Goal: Transaction & Acquisition: Purchase product/service

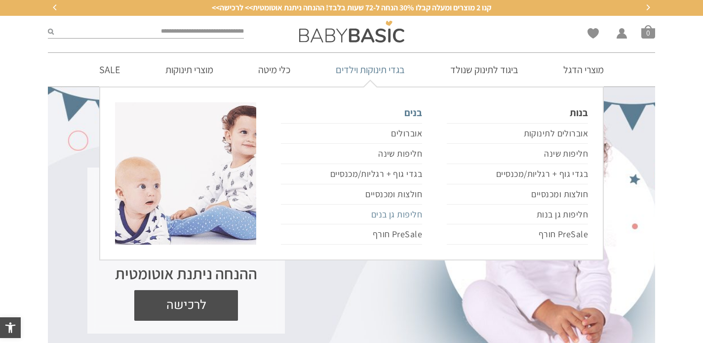
click at [400, 216] on link "חליפות גן בנים" at bounding box center [351, 214] width 141 height 20
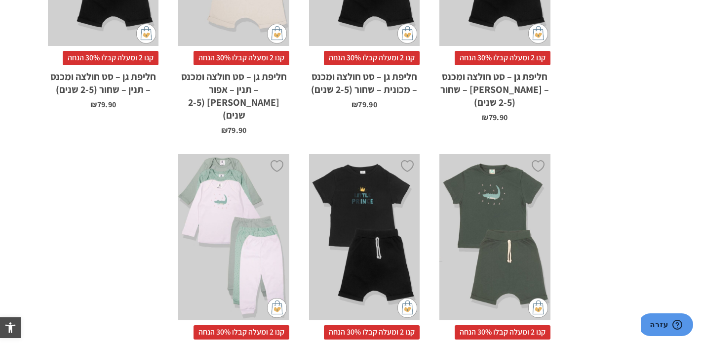
scroll to position [560, 0]
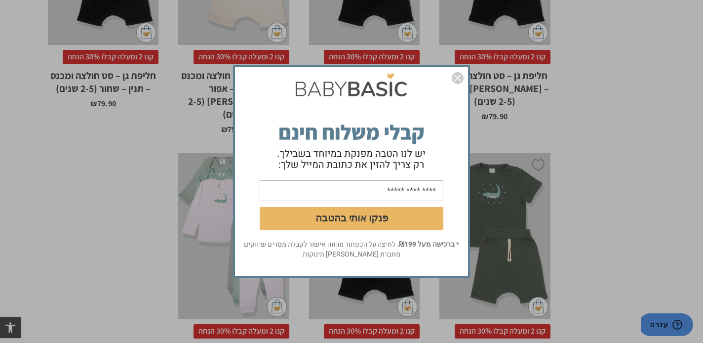
click at [455, 76] on img "סגור" at bounding box center [458, 78] width 12 height 12
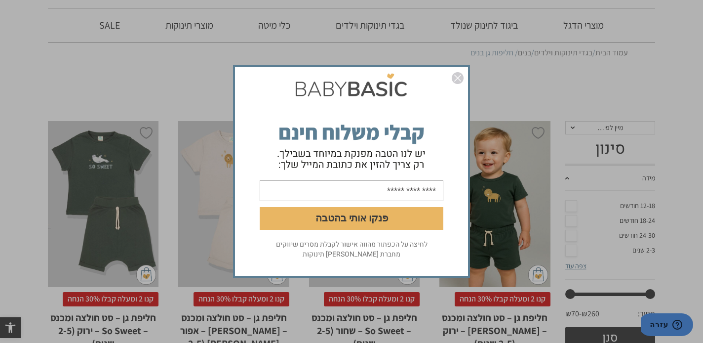
scroll to position [0, 0]
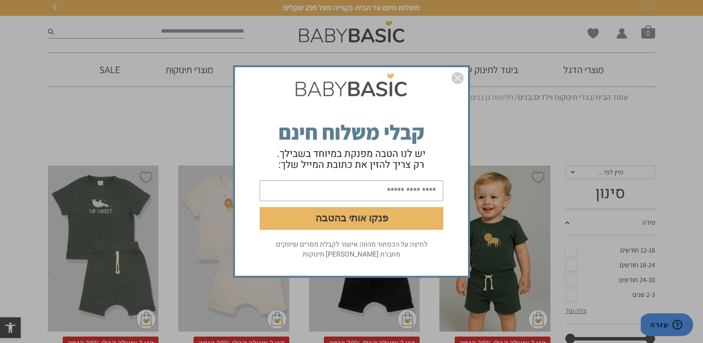
click at [505, 119] on div "פנקו אותי בהטבה לחיצה על הכפתור מהווה אישור לקבלת מסרים שיווקים מחברת [PERSON_N…" at bounding box center [351, 171] width 703 height 343
